Goal: Transaction & Acquisition: Purchase product/service

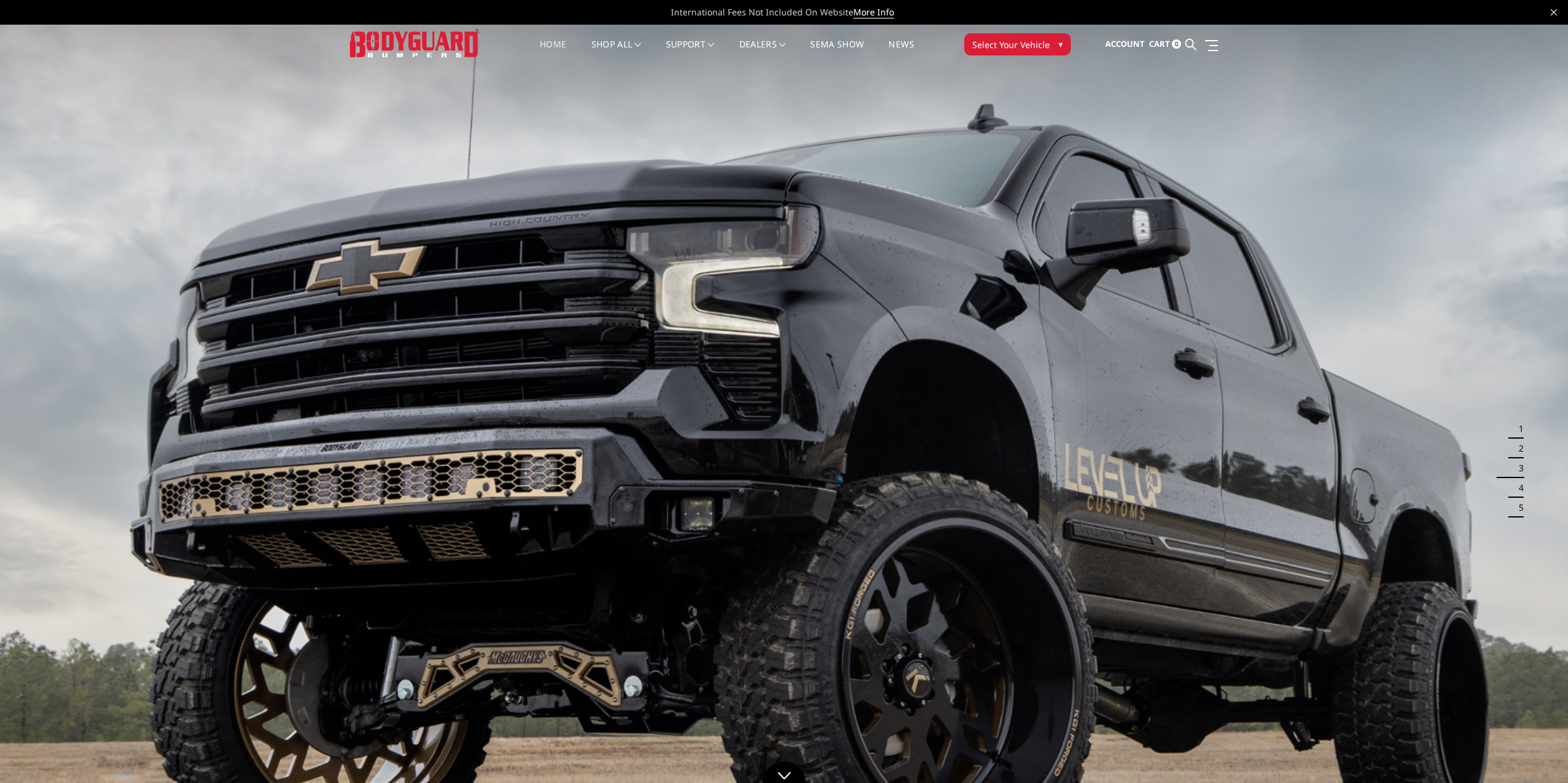
click at [999, 44] on span "Select Your Vehicle" at bounding box center [1011, 44] width 78 height 13
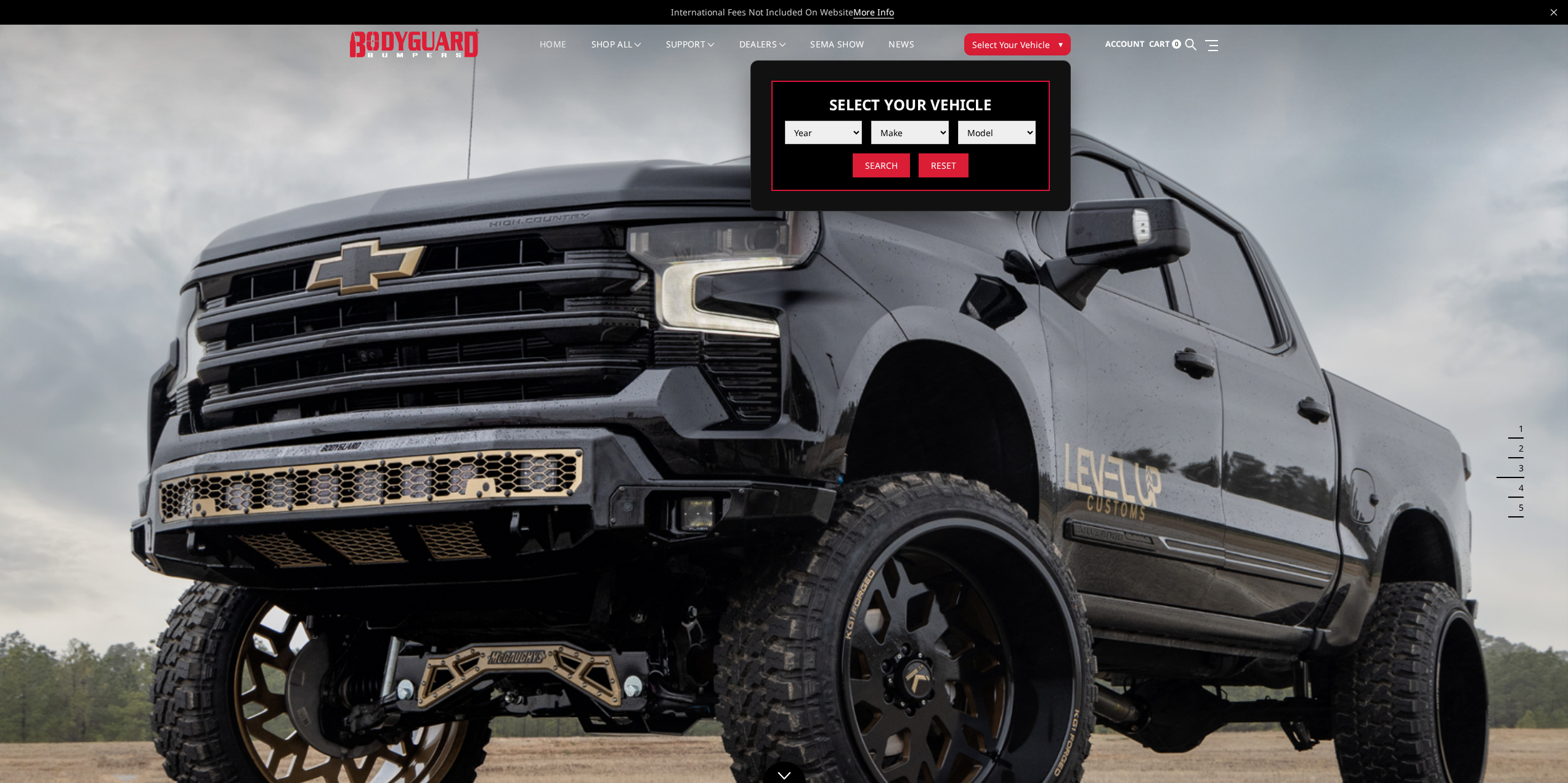
click at [832, 132] on select "Year 2025 2024 2023 2022 2021 2020 2019 2018 2017 2016 2015 2014 2013 2012 2011…" at bounding box center [824, 132] width 78 height 23
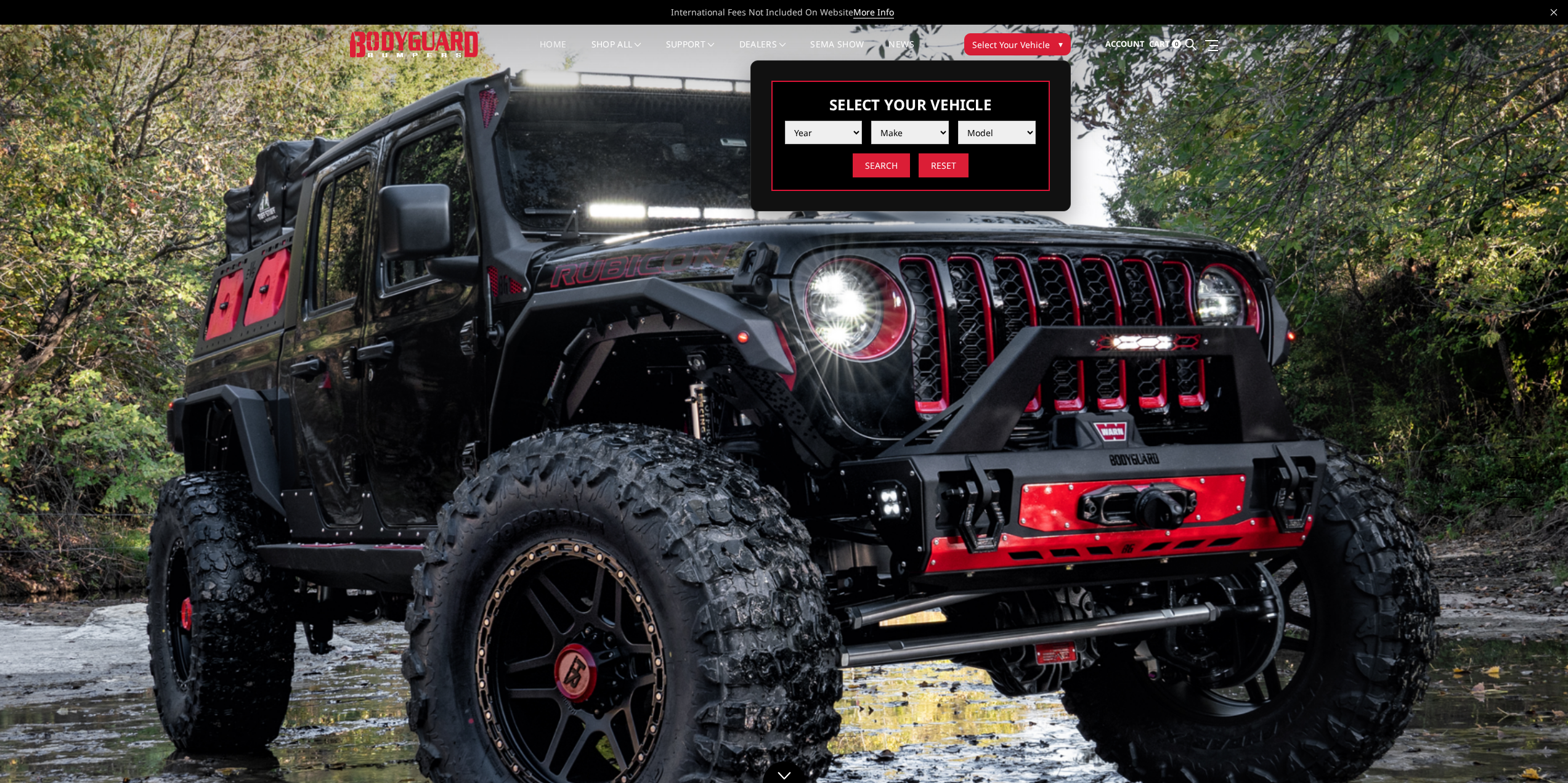
select select "yr_2016"
click at [785, 121] on select "Year 2025 2024 2023 2022 2021 2020 2019 2018 2017 2016 2015 2014 2013 2012 2011…" at bounding box center [824, 132] width 78 height 23
click at [932, 123] on select "Make Chevrolet Ford GMC Nissan Ram Toyota" at bounding box center [910, 132] width 78 height 23
select select "mk_nissan"
click at [871, 121] on select "Make Chevrolet Ford GMC Nissan Ram Toyota" at bounding box center [910, 132] width 78 height 23
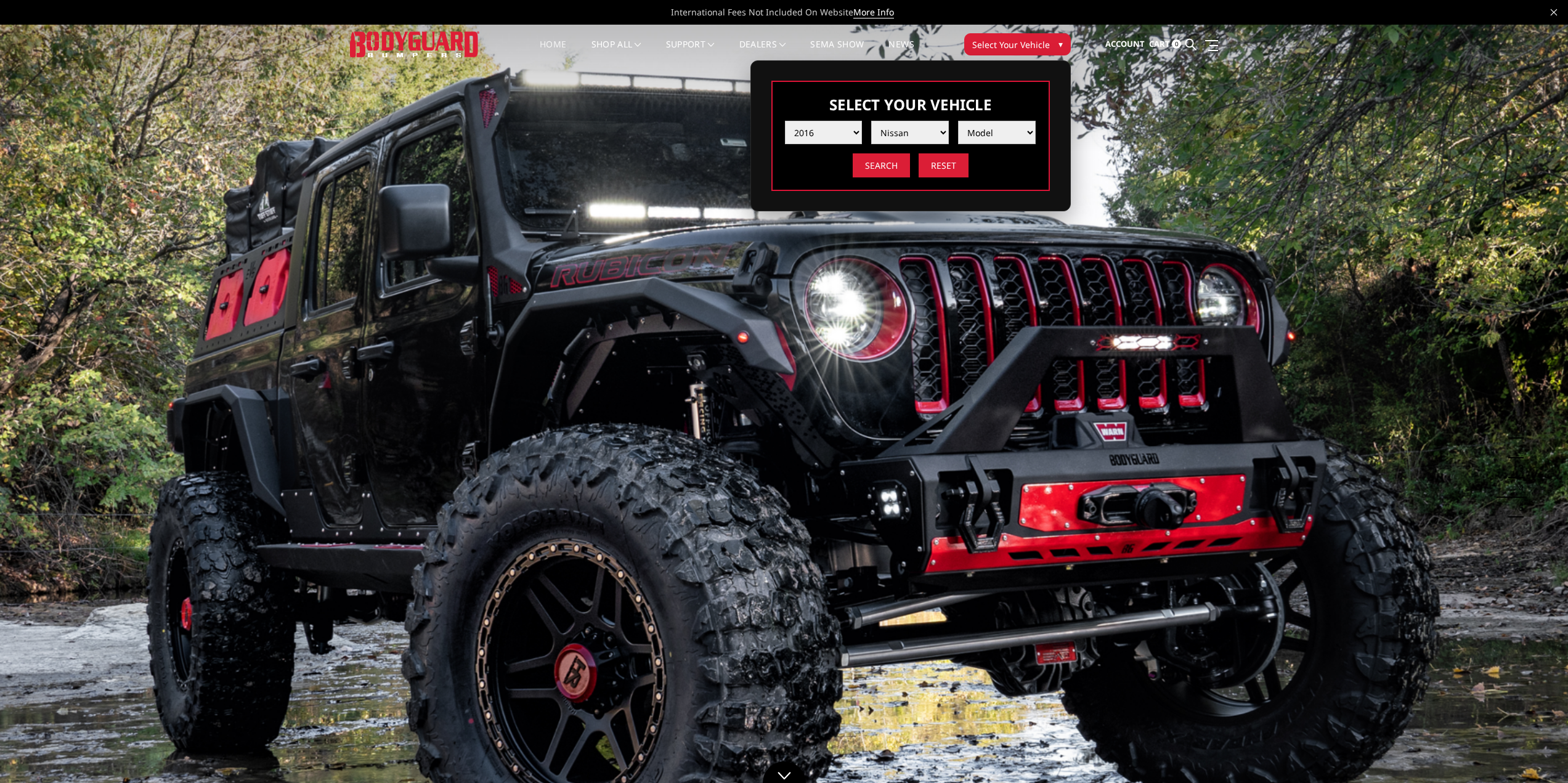
click at [986, 129] on select "Model Titan XD" at bounding box center [997, 132] width 78 height 23
select select "md_titan-xd"
click at [958, 121] on select "Model Titan XD" at bounding box center [997, 132] width 78 height 23
click at [900, 172] on input "Search" at bounding box center [881, 165] width 57 height 24
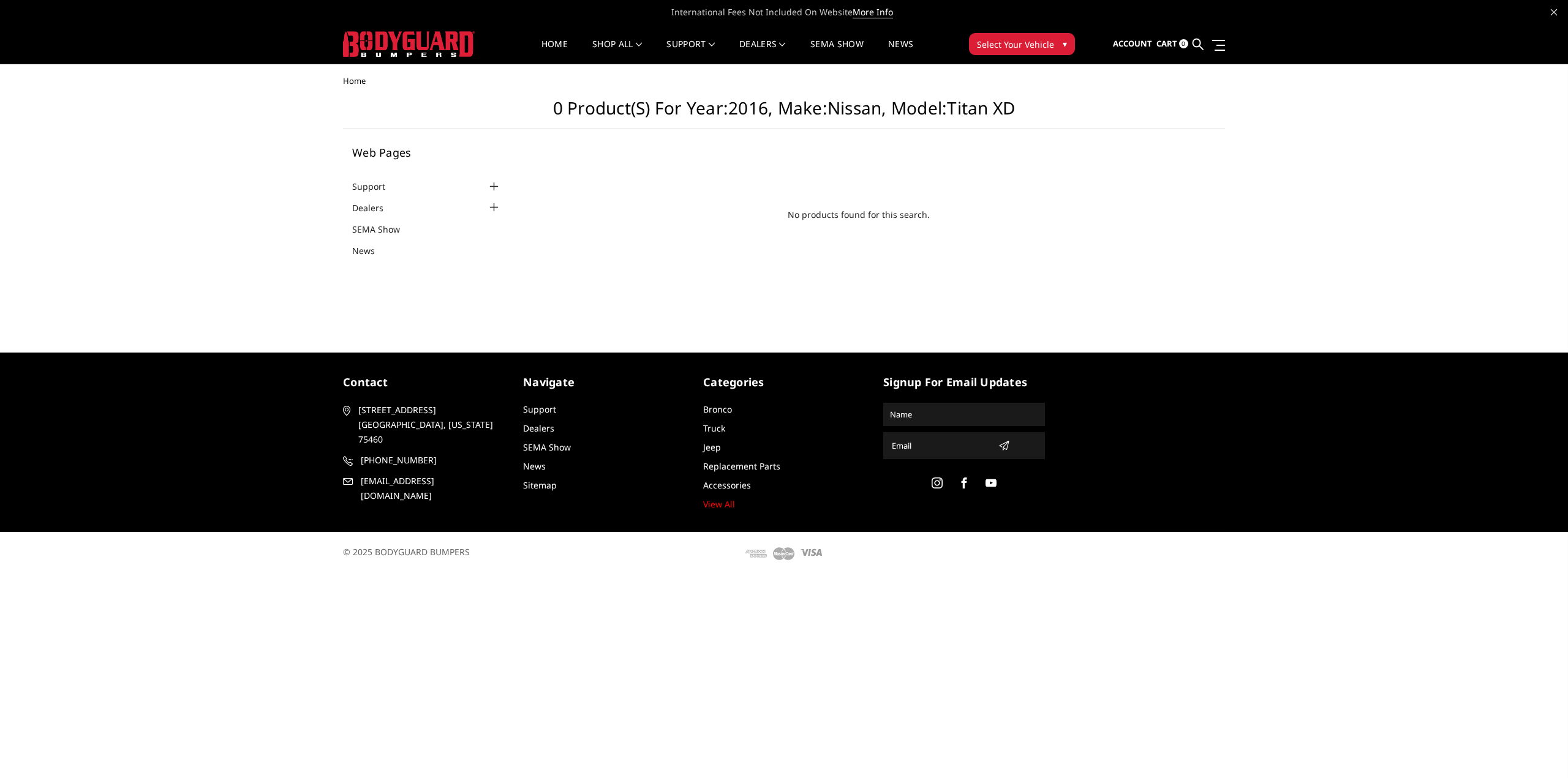
click at [432, 35] on img at bounding box center [408, 44] width 131 height 26
